Goal: Task Accomplishment & Management: Use online tool/utility

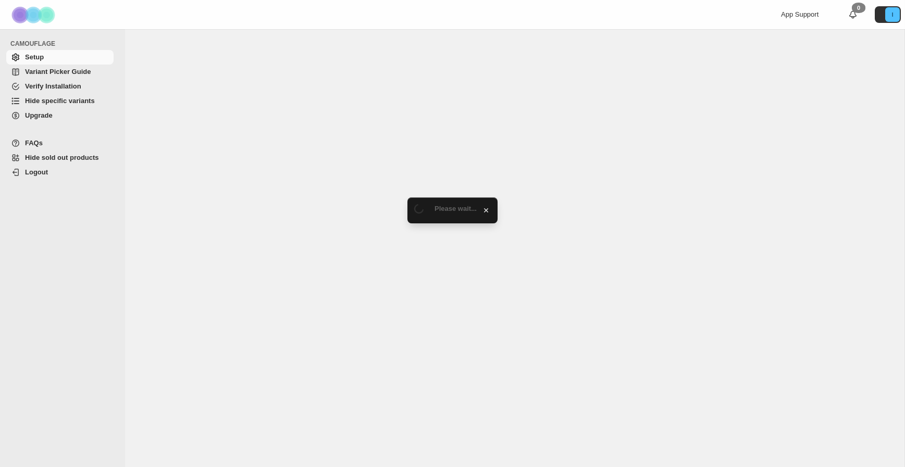
select select "******"
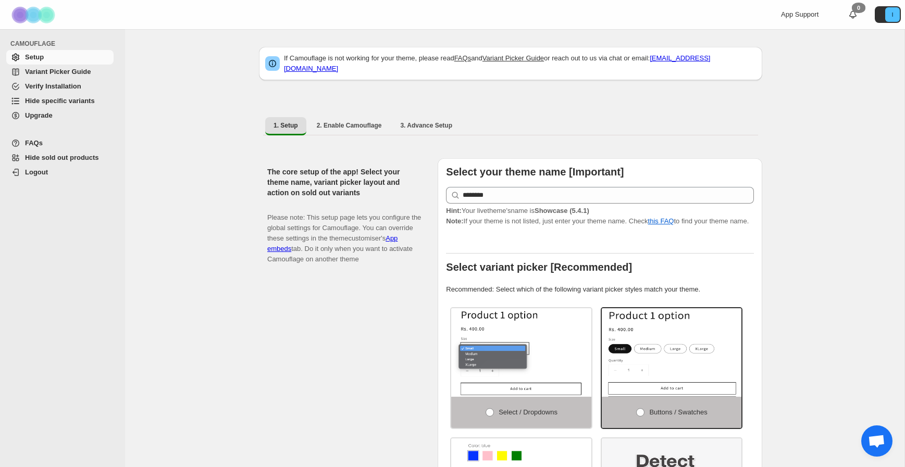
click at [88, 104] on span "Hide specific variants" at bounding box center [60, 101] width 70 height 8
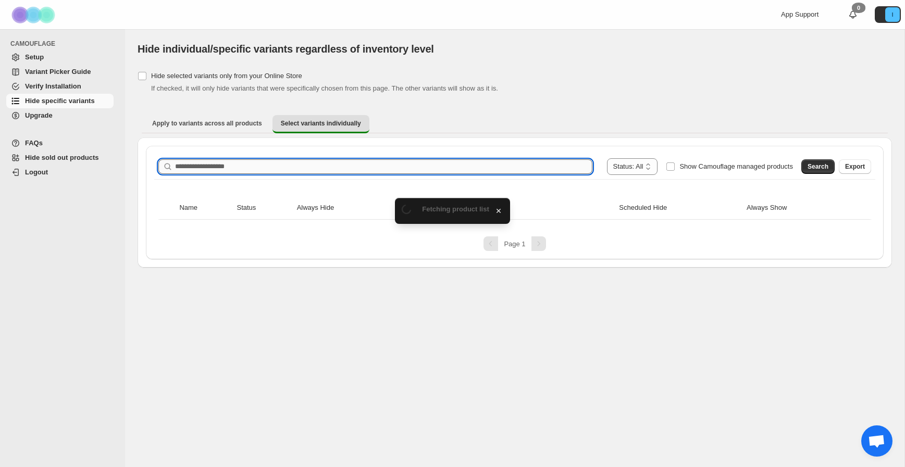
click at [231, 163] on input "Search product name" at bounding box center [383, 166] width 417 height 15
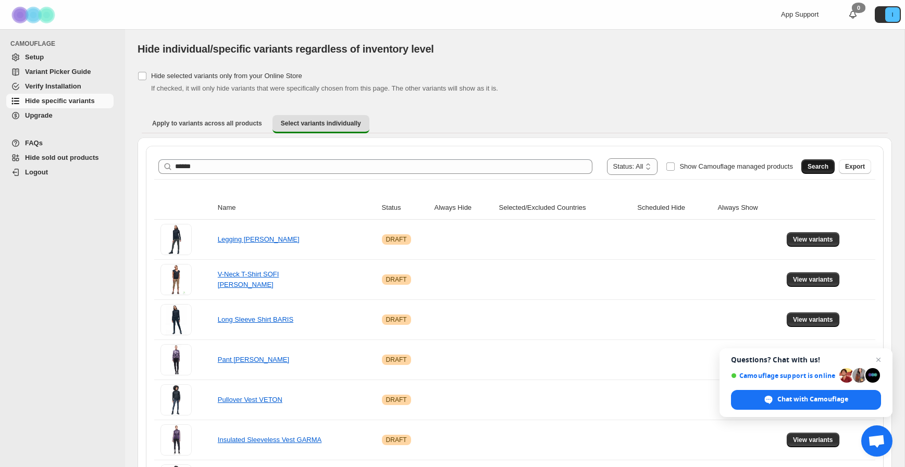
click at [807, 168] on button "Search" at bounding box center [817, 166] width 33 height 15
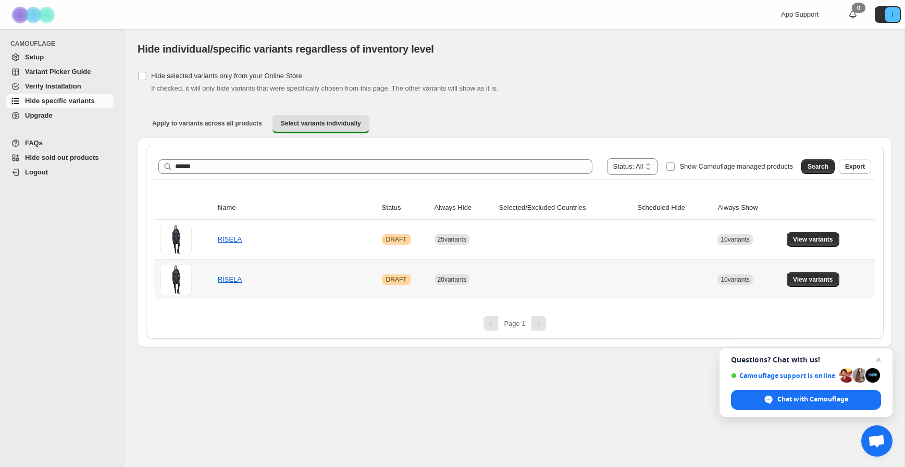
click at [785, 280] on td "View variants" at bounding box center [830, 280] width 92 height 40
click at [810, 280] on span "View variants" at bounding box center [813, 280] width 40 height 8
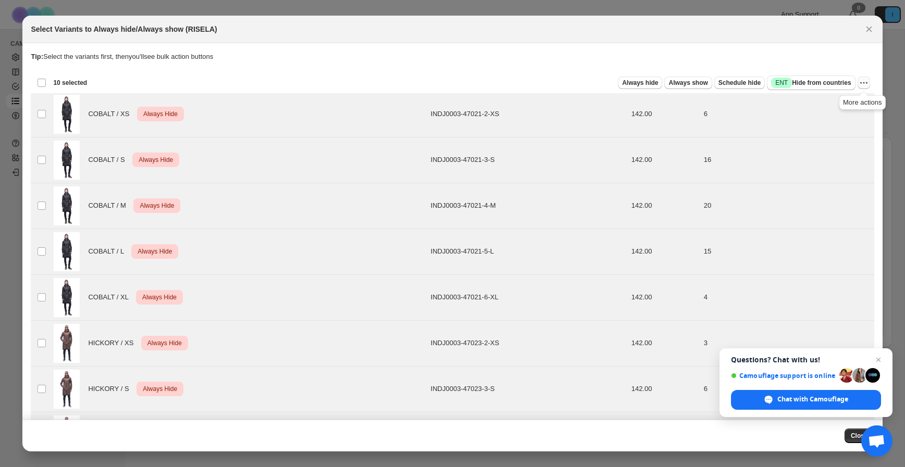
click at [865, 84] on icon "More actions" at bounding box center [864, 83] width 10 height 10
click at [843, 107] on span "Undo always hide" at bounding box center [826, 103] width 76 height 10
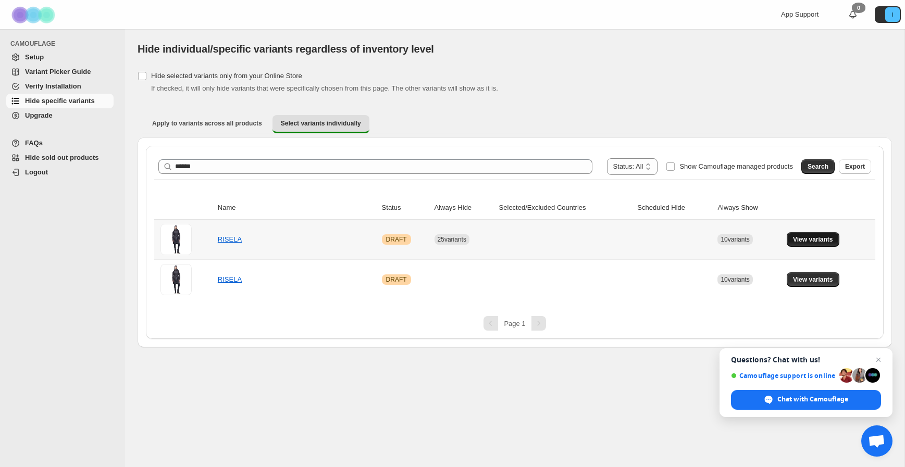
click at [796, 241] on span "View variants" at bounding box center [813, 240] width 40 height 8
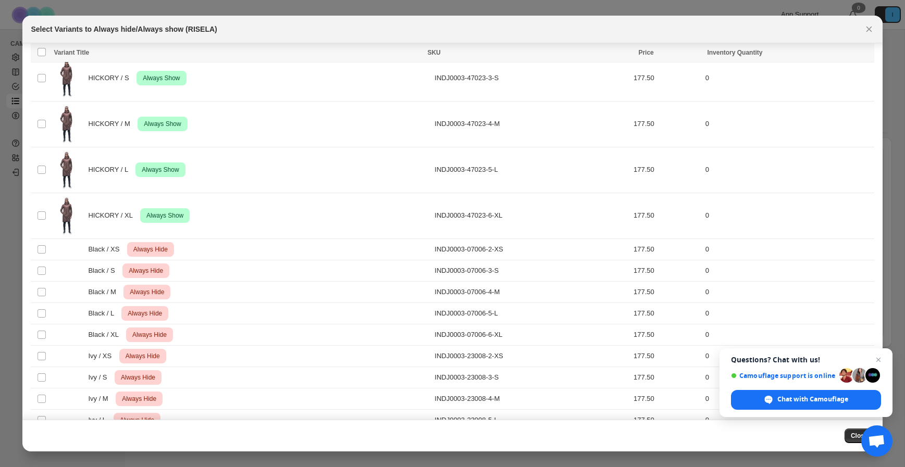
scroll to position [147, 0]
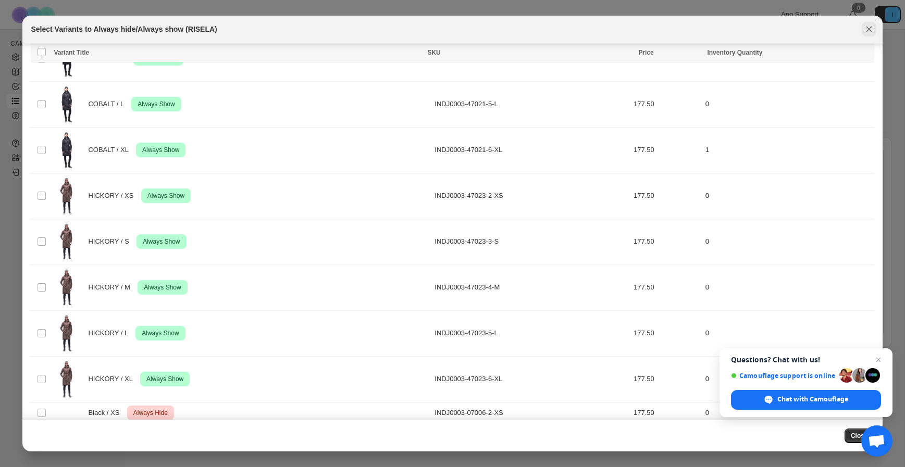
click at [874, 31] on icon "Close" at bounding box center [869, 29] width 10 height 10
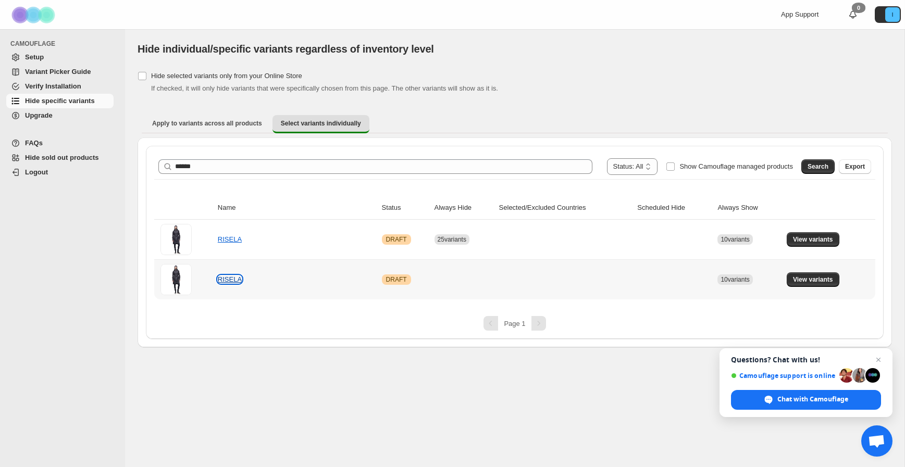
click at [226, 283] on link "RISELA" at bounding box center [230, 280] width 24 height 8
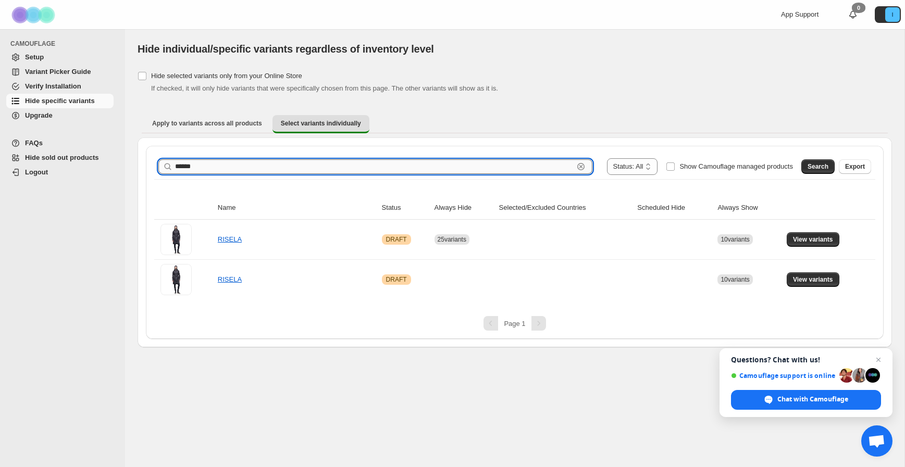
click at [229, 171] on input "******" at bounding box center [374, 166] width 399 height 15
type input "****"
click at [823, 168] on span "Search" at bounding box center [818, 167] width 21 height 8
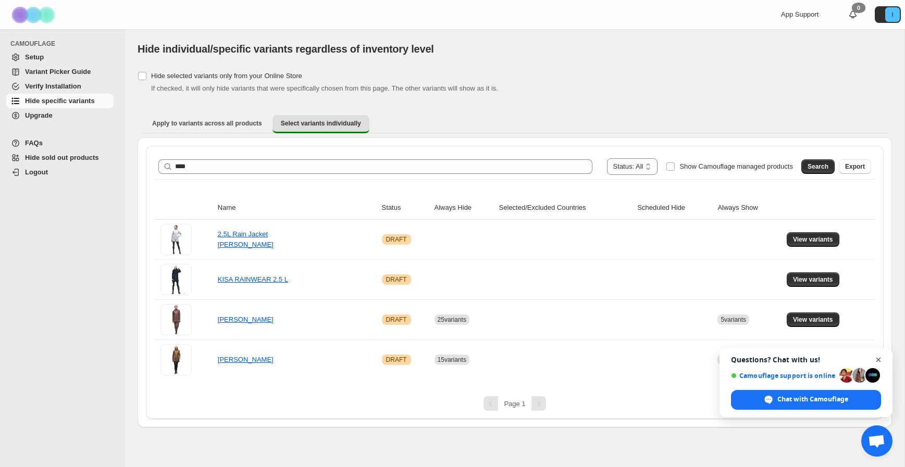
click at [879, 360] on span "Open chat" at bounding box center [878, 360] width 13 height 13
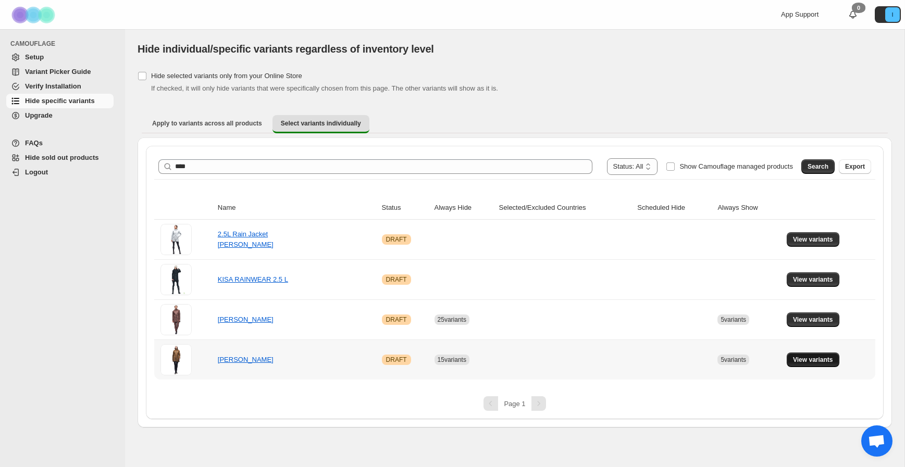
click at [830, 361] on span "View variants" at bounding box center [813, 360] width 40 height 8
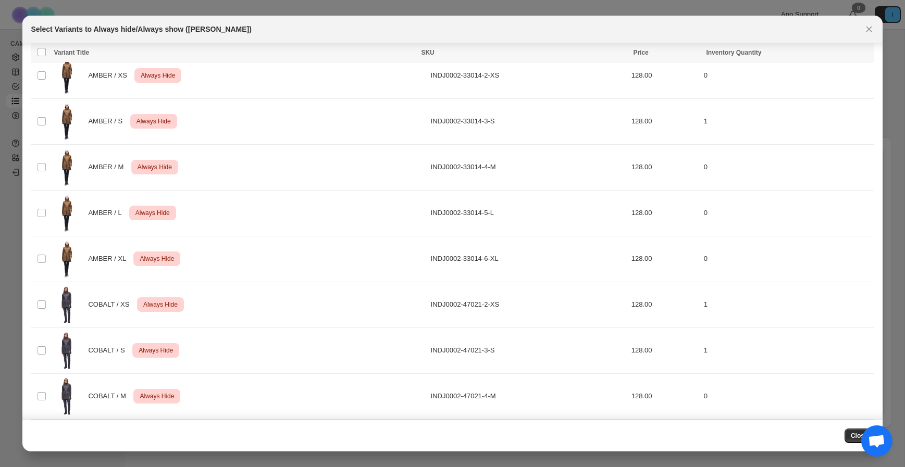
scroll to position [0, 0]
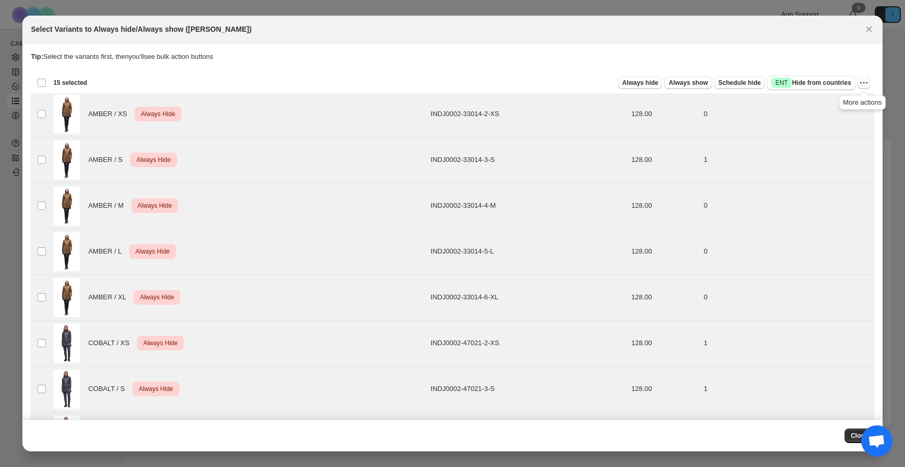
click at [861, 82] on icon "More actions" at bounding box center [864, 83] width 10 height 10
click at [843, 102] on span "Undo always hide" at bounding box center [826, 103] width 76 height 10
